Goal: Check status: Check status

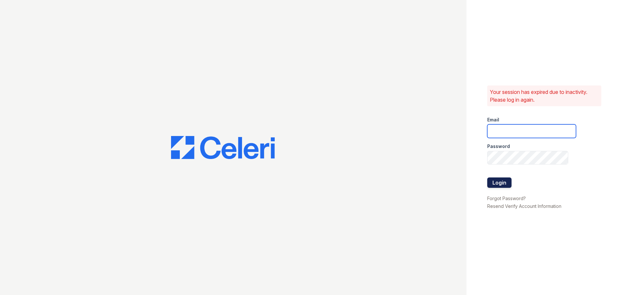
type input "marciar@loganpm.com"
click at [495, 179] on button "Login" at bounding box center [499, 183] width 24 height 10
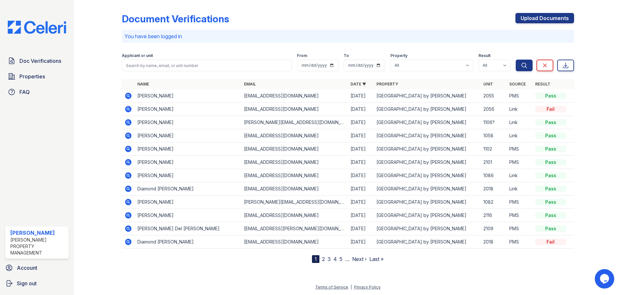
click at [130, 94] on icon at bounding box center [128, 96] width 6 height 6
click at [128, 107] on icon at bounding box center [128, 109] width 6 height 6
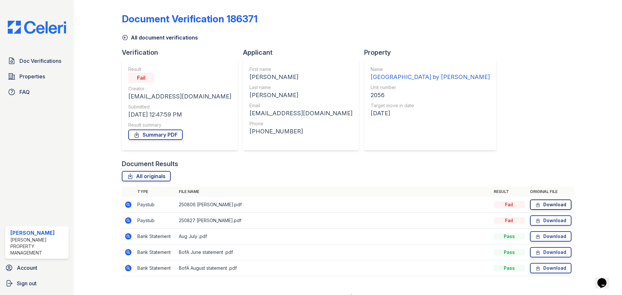
click at [535, 207] on icon at bounding box center [538, 204] width 6 height 6
